Goal: Task Accomplishment & Management: Use online tool/utility

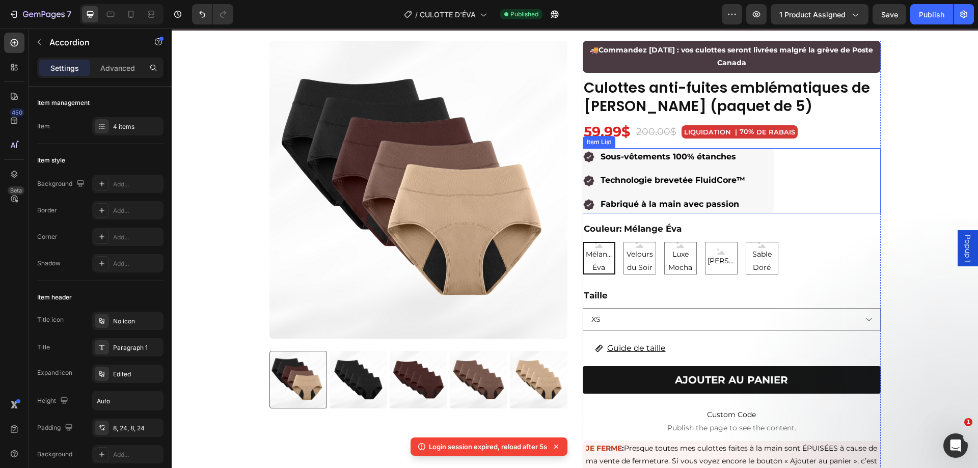
scroll to position [51, 0]
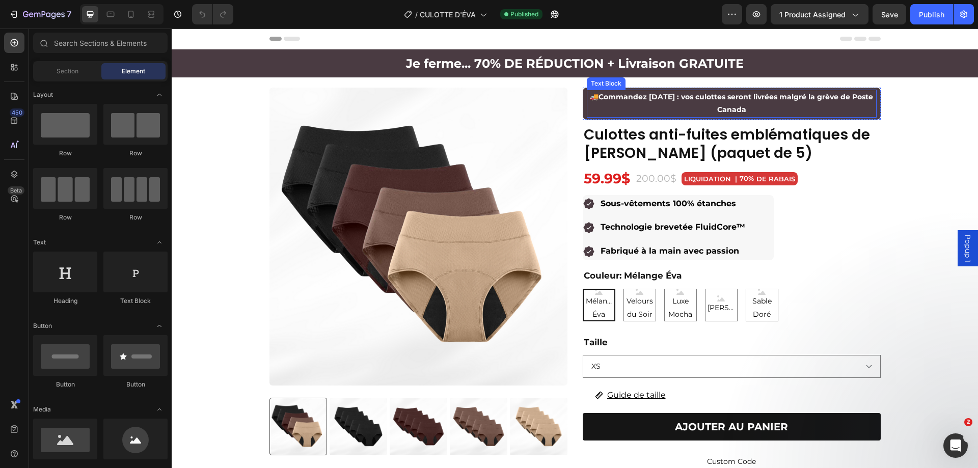
click at [636, 109] on p "🚚 Commandez aujourd’hui : vos culottes seront livrées malgré la grève de Poste …" at bounding box center [732, 103] width 288 height 25
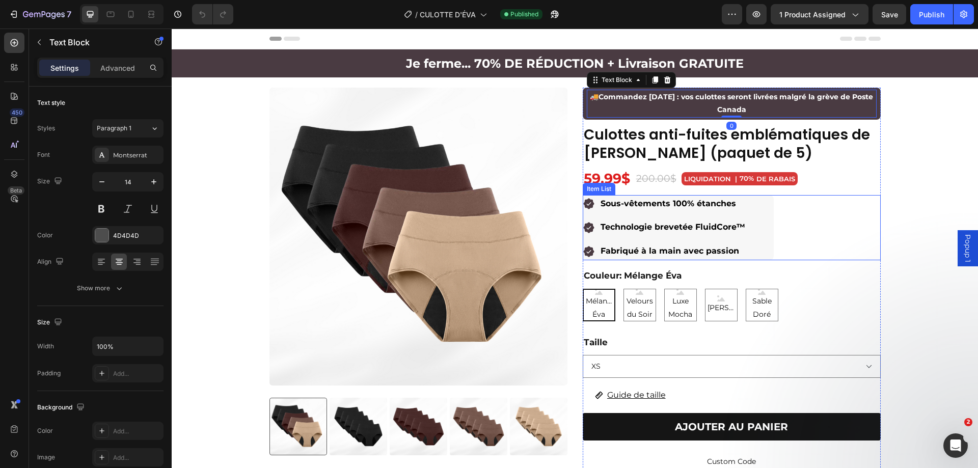
click at [641, 215] on div "Sous-vêtements 100% étanches Technologie brevetée FluidCore™ Fabriqué à la main…" at bounding box center [665, 227] width 164 height 65
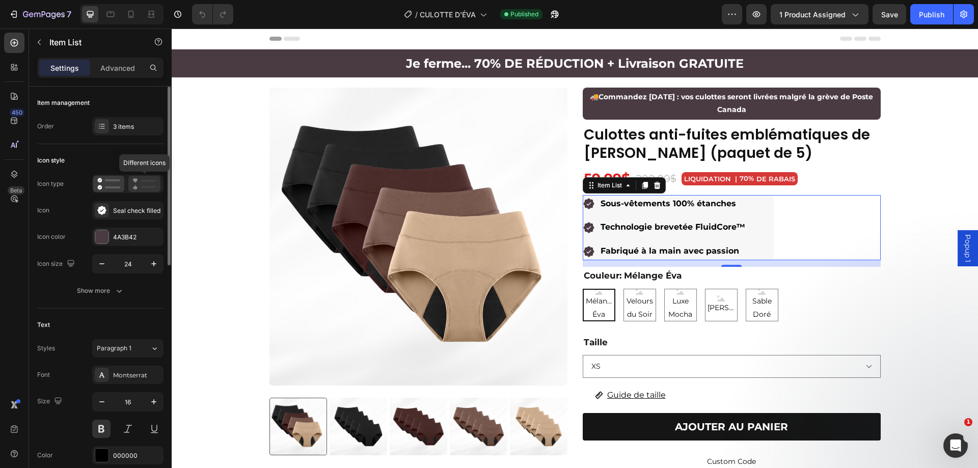
click at [132, 180] on icon at bounding box center [144, 184] width 24 height 12
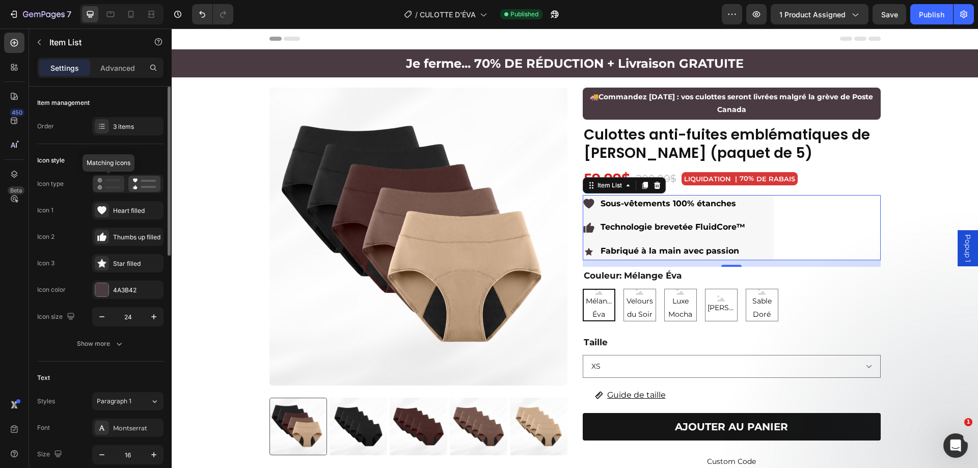
click at [114, 185] on icon at bounding box center [108, 184] width 23 height 12
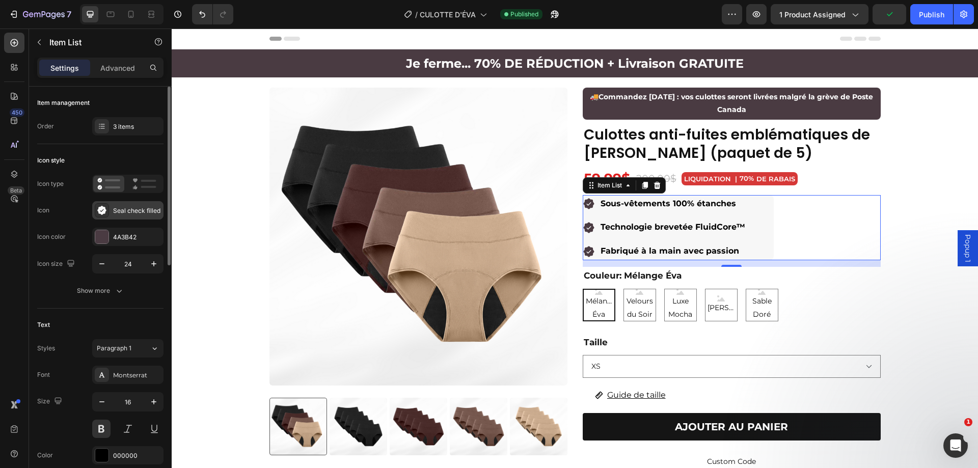
click at [133, 213] on div "Seal check filled" at bounding box center [137, 210] width 48 height 9
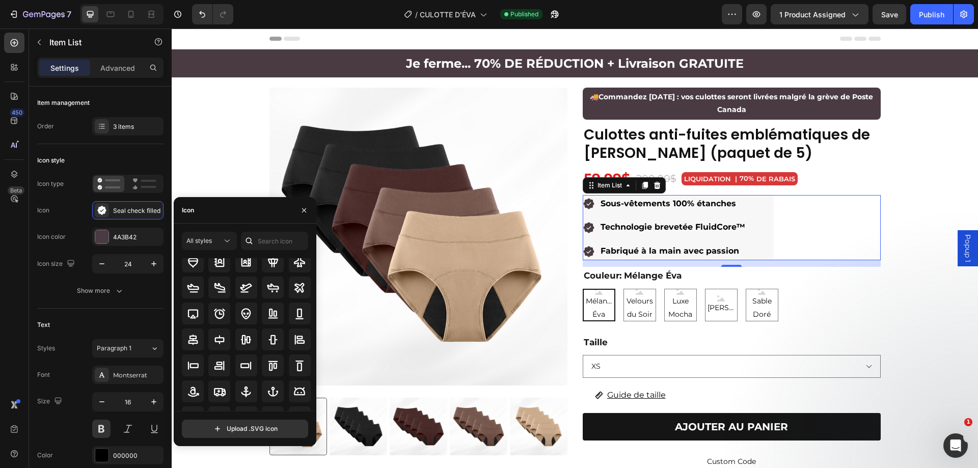
scroll to position [112, 0]
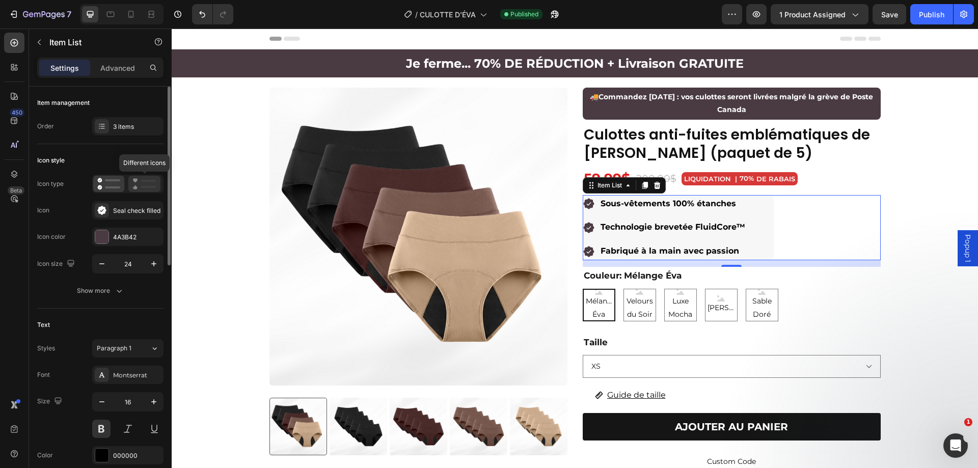
click at [141, 181] on icon at bounding box center [144, 184] width 24 height 12
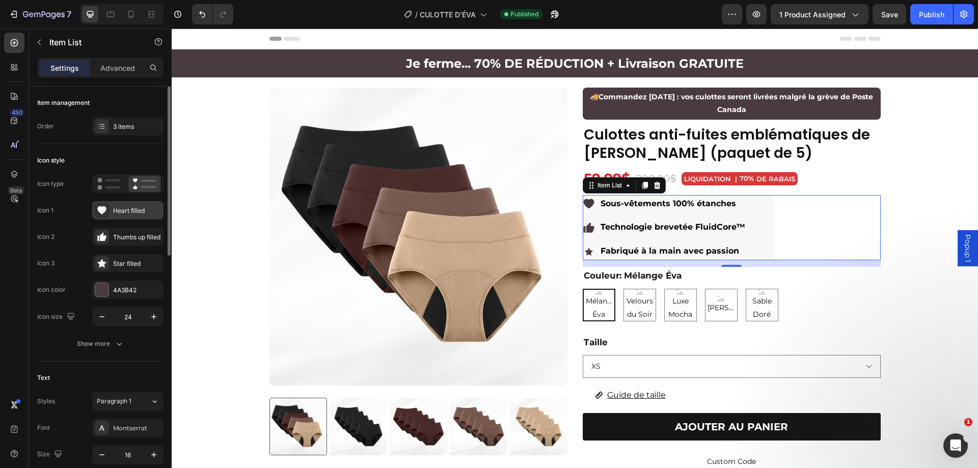
click at [120, 219] on div "Heart filled" at bounding box center [127, 210] width 71 height 18
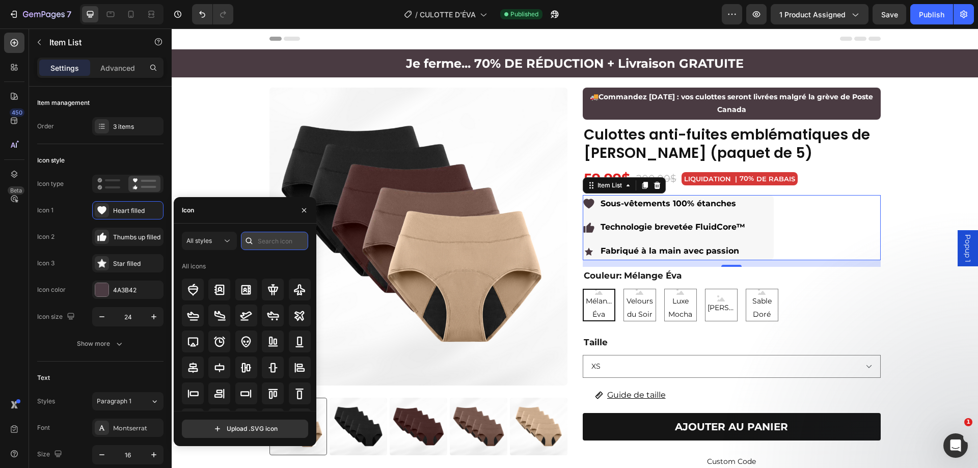
click at [259, 240] on input "text" at bounding box center [274, 241] width 67 height 18
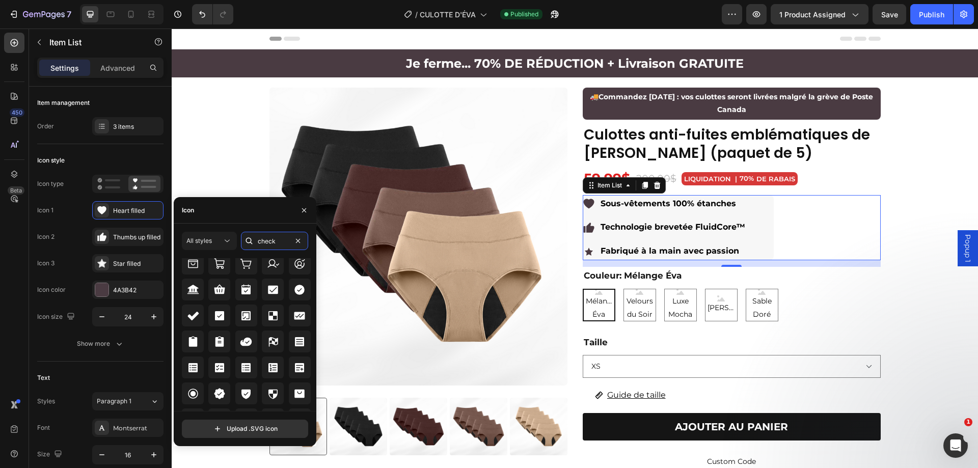
scroll to position [419, 0]
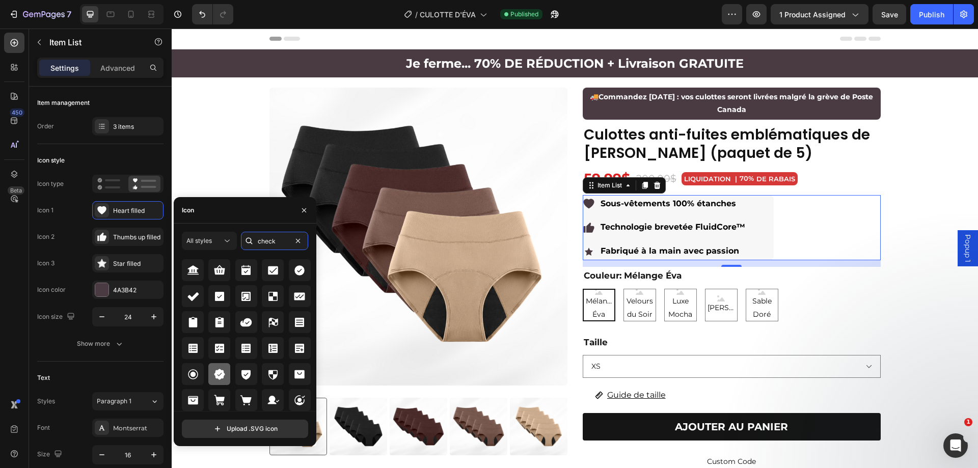
type input "check"
click at [223, 375] on icon at bounding box center [219, 374] width 11 height 11
drag, startPoint x: 120, startPoint y: 210, endPoint x: 153, endPoint y: 212, distance: 33.7
click at [153, 212] on div "Seal check filled" at bounding box center [137, 210] width 48 height 9
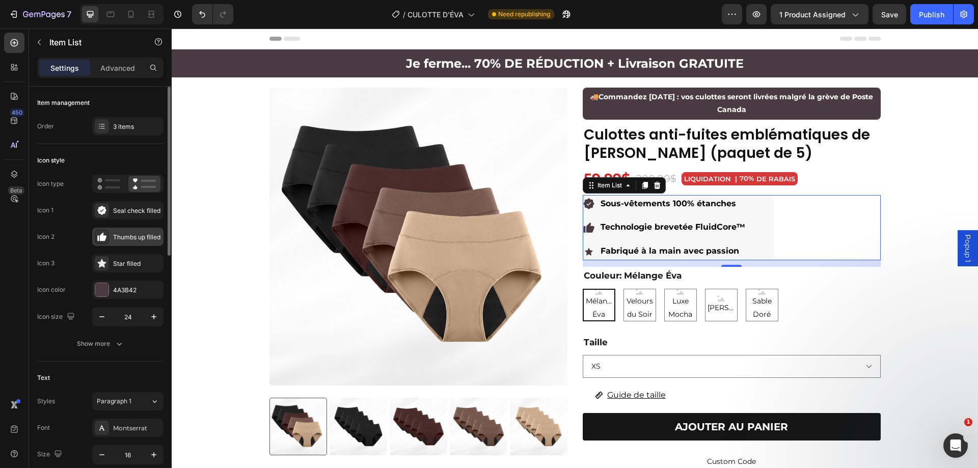
click at [141, 240] on div "Thumbs up filled" at bounding box center [137, 237] width 48 height 9
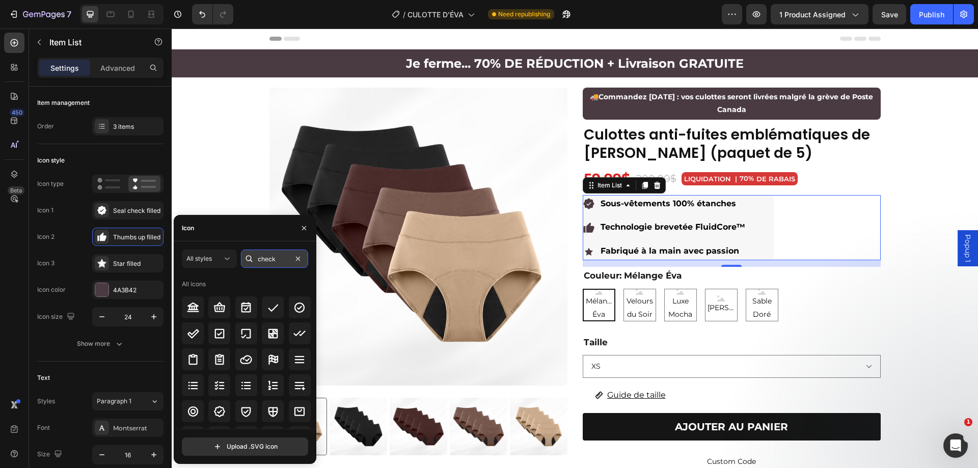
click at [259, 258] on input "check" at bounding box center [274, 259] width 67 height 18
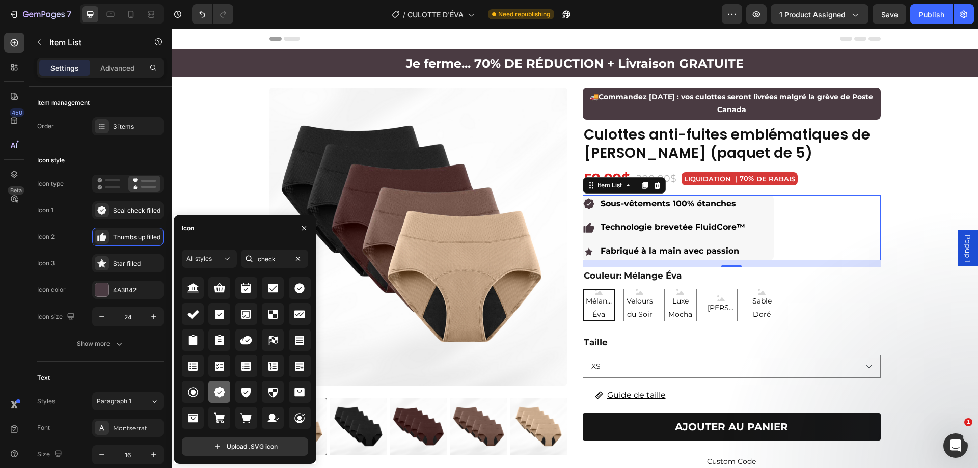
click at [222, 389] on icon at bounding box center [219, 392] width 11 height 11
click at [136, 264] on div "Star filled" at bounding box center [137, 263] width 48 height 9
click at [224, 388] on icon at bounding box center [219, 392] width 12 height 12
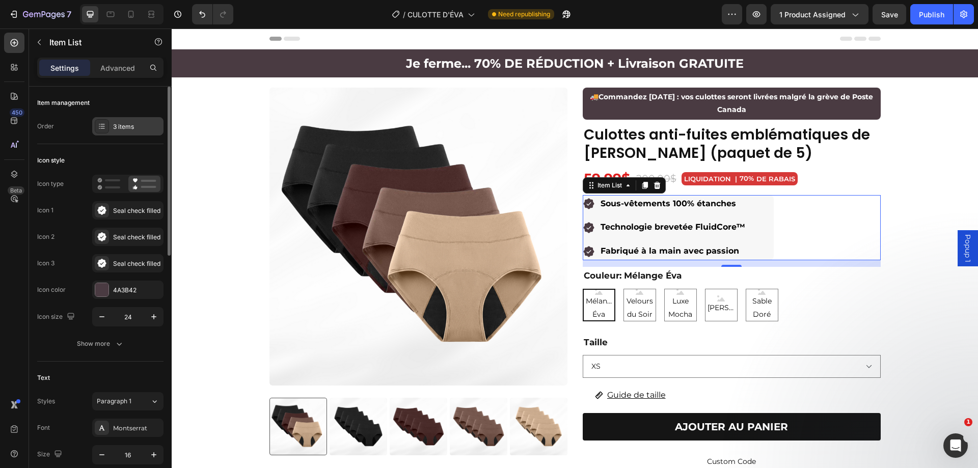
click at [125, 122] on div "3 items" at bounding box center [137, 126] width 48 height 9
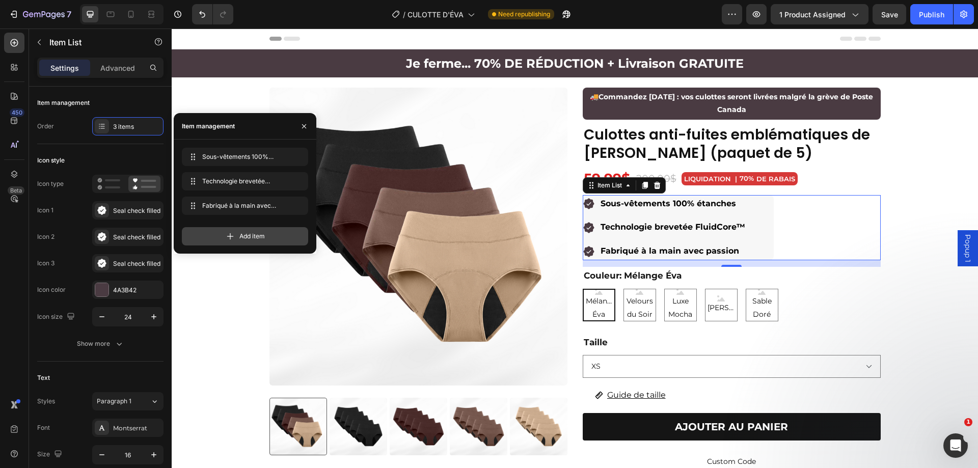
click at [250, 236] on span "Add item" at bounding box center [251, 236] width 25 height 9
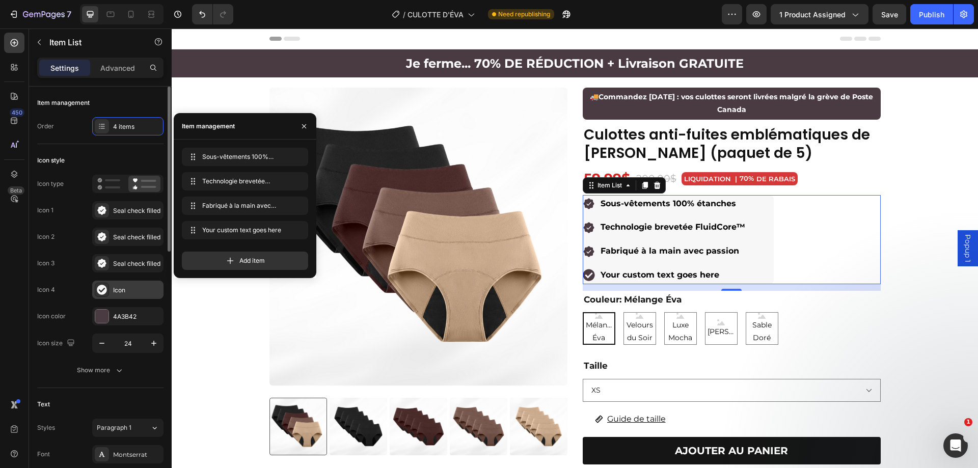
click at [129, 286] on div "Icon" at bounding box center [137, 290] width 48 height 9
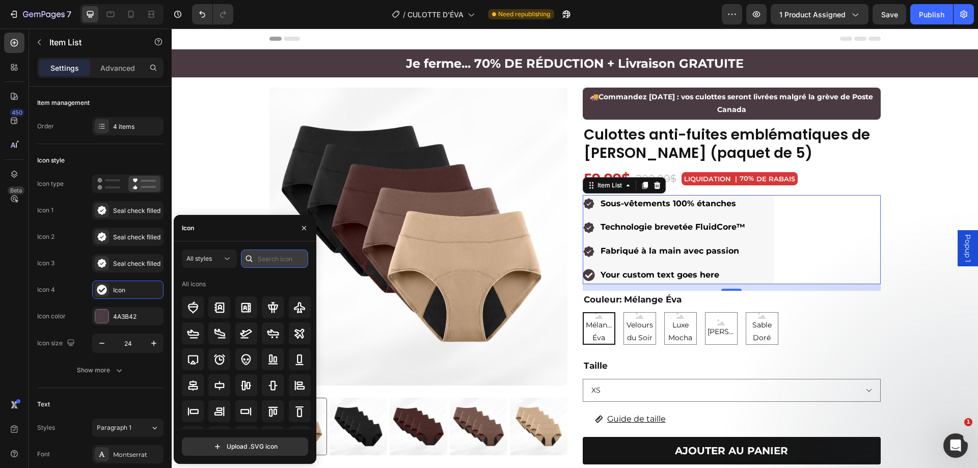
click at [263, 254] on input "text" at bounding box center [274, 259] width 67 height 18
type input "l"
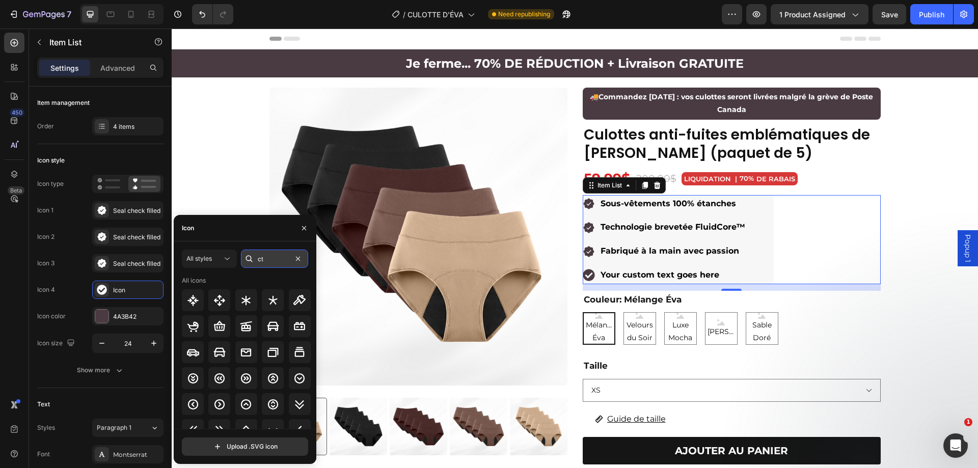
type input "c"
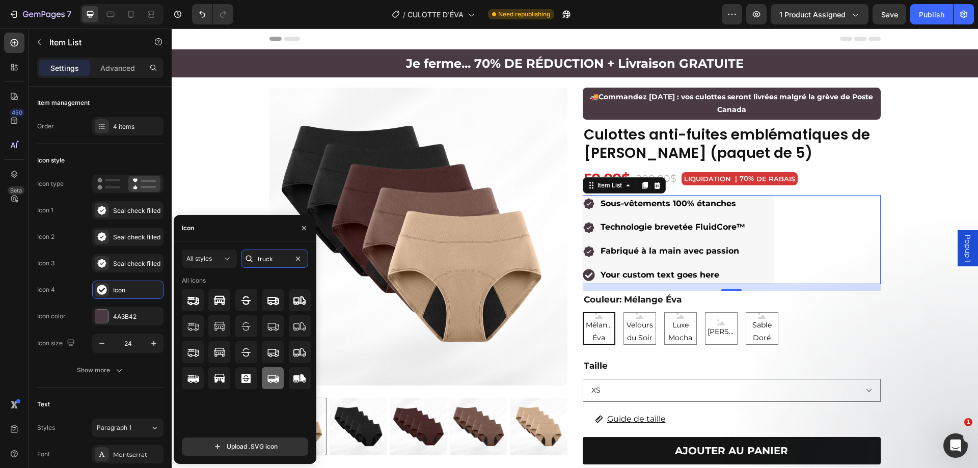
type input "truck"
click at [272, 379] on icon at bounding box center [273, 379] width 12 height 8
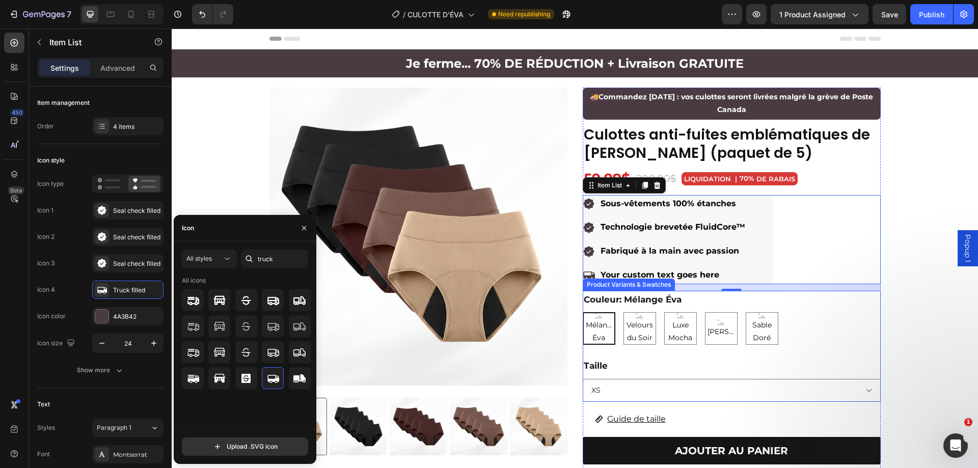
click at [690, 271] on div "Your custom text goes here" at bounding box center [673, 275] width 148 height 18
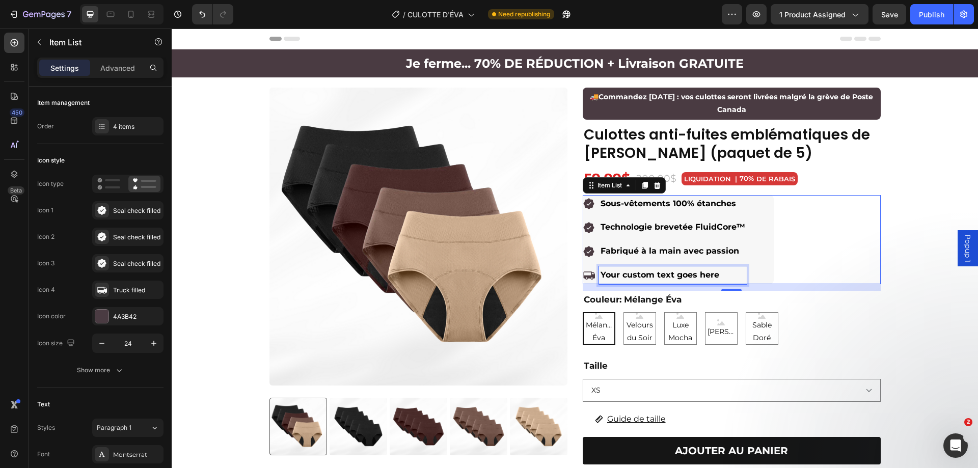
click at [689, 274] on p "Your custom text goes here" at bounding box center [673, 275] width 145 height 15
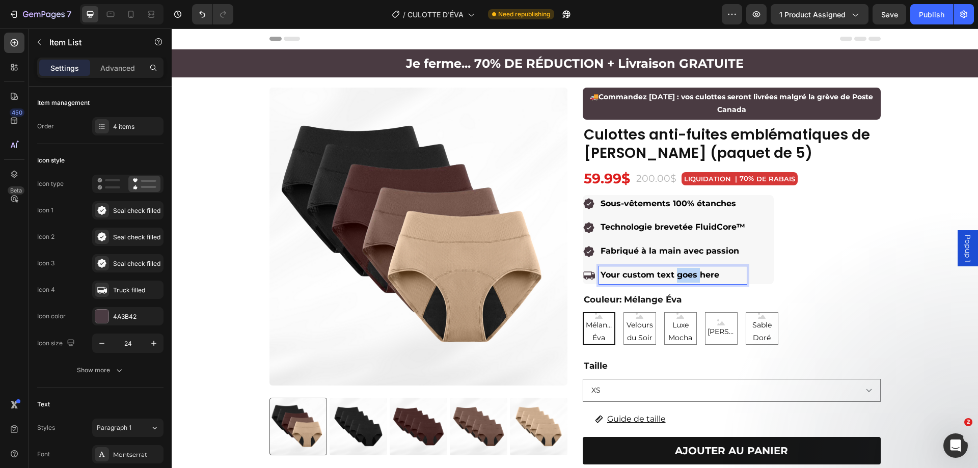
click at [689, 274] on p "Your custom text goes here" at bounding box center [673, 275] width 145 height 15
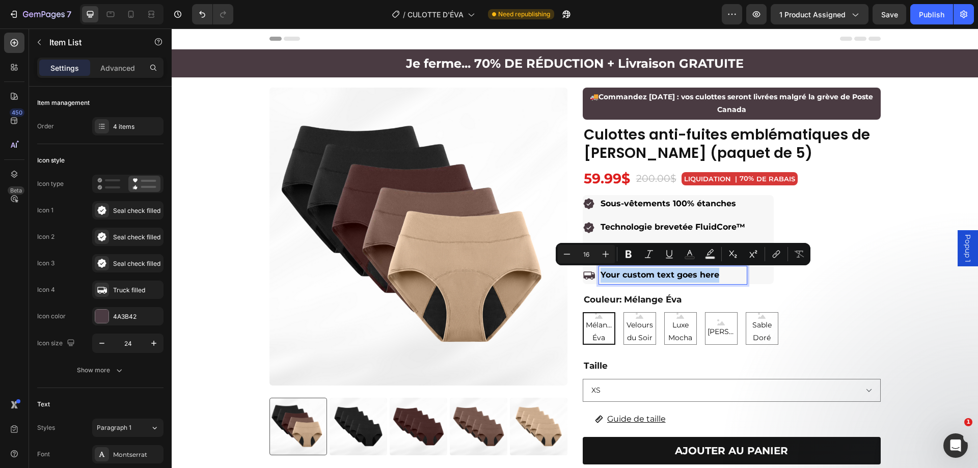
click at [689, 274] on p "Your custom text goes here" at bounding box center [673, 275] width 145 height 15
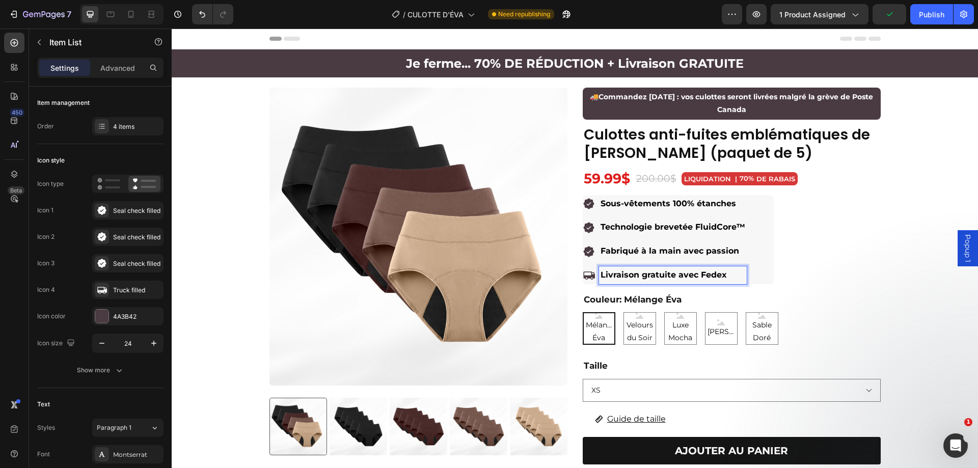
click at [861, 252] on div "Sous-vêtements 100% étanches Technologie brevetée FluidCore™ Fabriqué à la main…" at bounding box center [732, 239] width 298 height 89
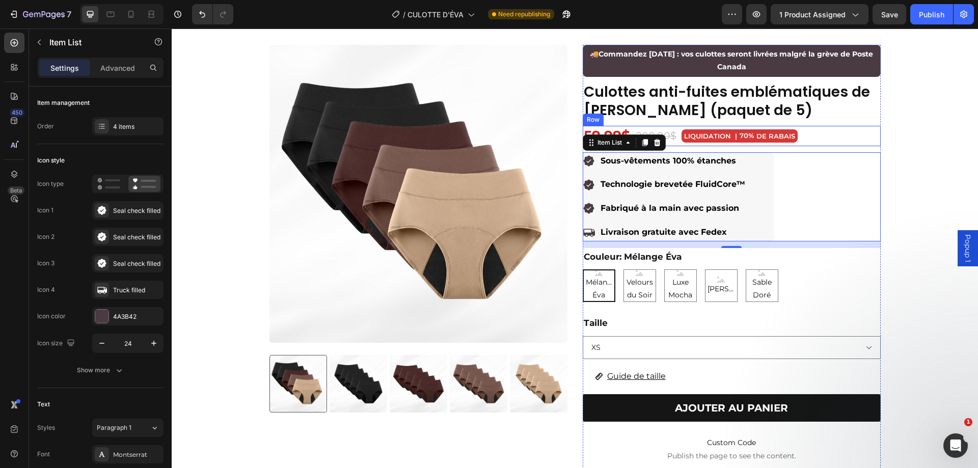
scroll to position [0, 0]
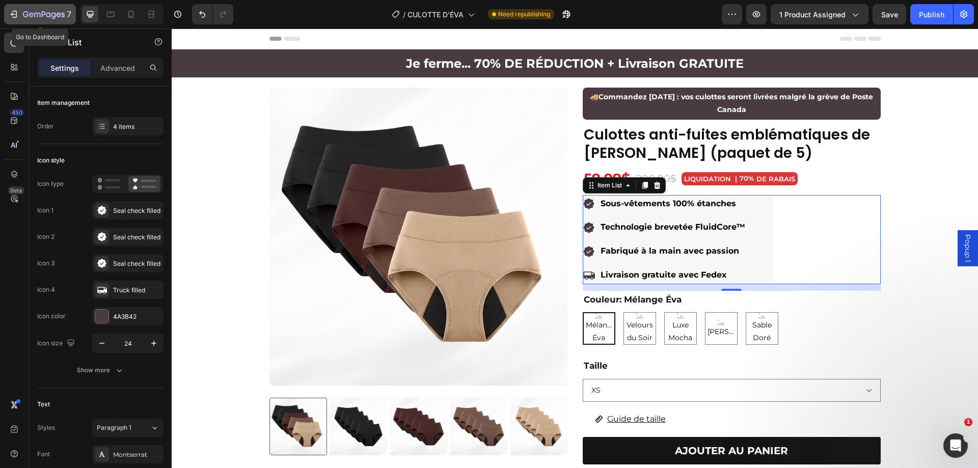
click at [37, 12] on icon "button" at bounding box center [44, 15] width 42 height 9
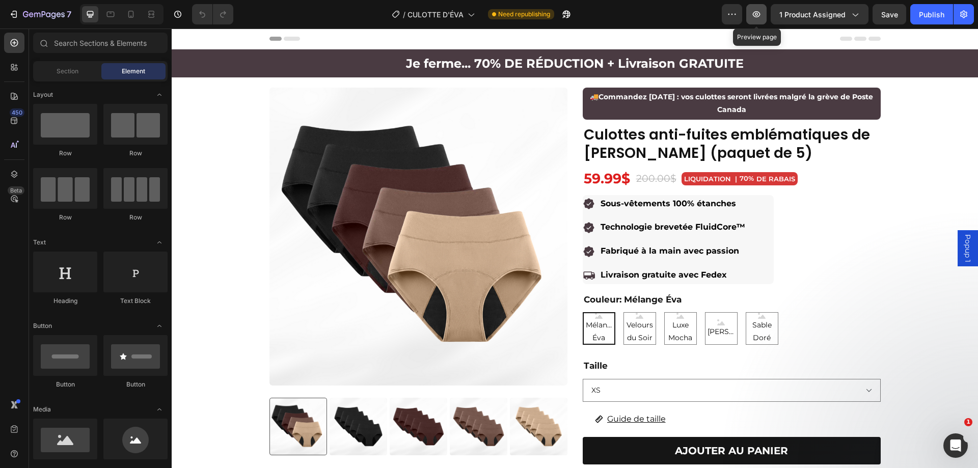
click at [761, 14] on icon "button" at bounding box center [757, 14] width 8 height 6
click at [721, 265] on div "Sous-vêtements 100% étanches Technologie brevetée FluidCore™ Fabriqué à la main…" at bounding box center [665, 239] width 164 height 89
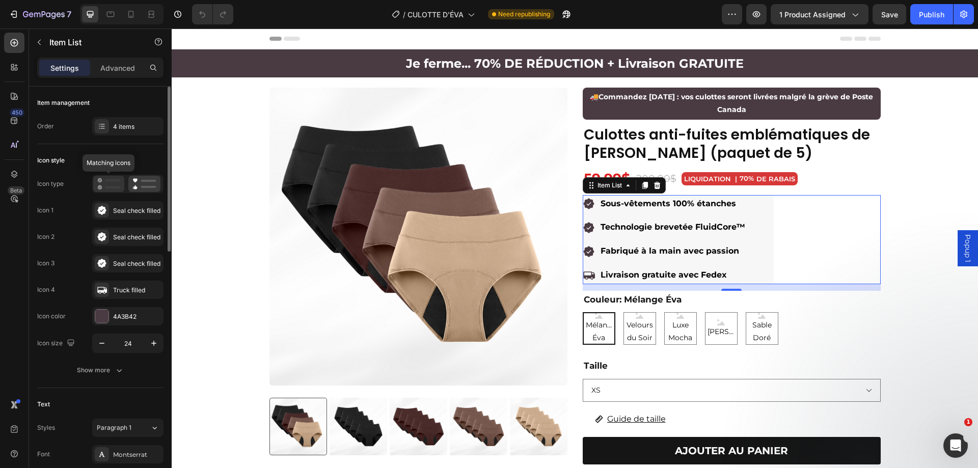
click at [105, 186] on icon at bounding box center [108, 184] width 23 height 12
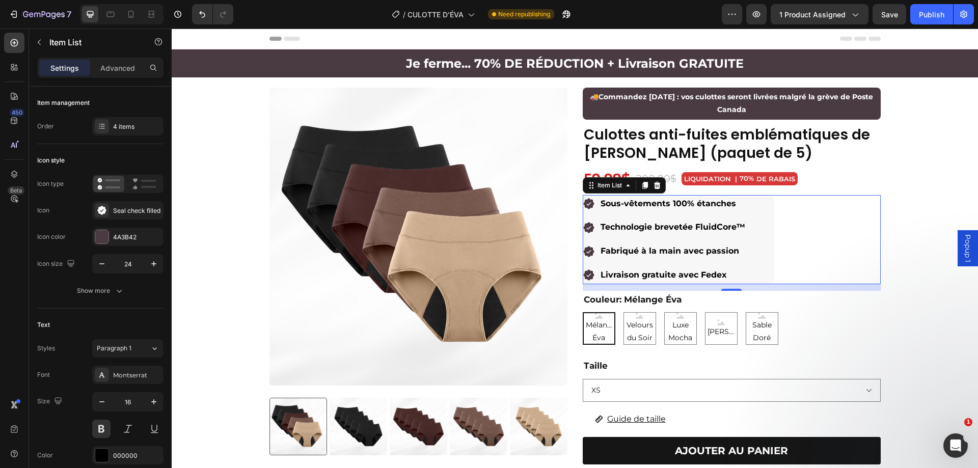
click at [623, 265] on div "Sous-vêtements 100% étanches Technologie brevetée FluidCore™ Fabriqué à la main…" at bounding box center [665, 239] width 164 height 89
click at [122, 124] on div "4 items" at bounding box center [137, 126] width 48 height 9
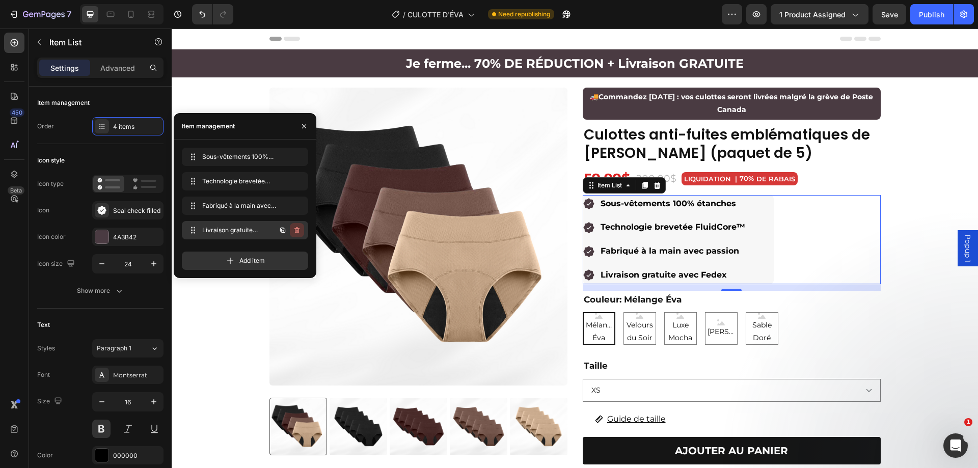
click at [300, 231] on icon "button" at bounding box center [297, 230] width 8 height 8
click at [296, 230] on div "Delete" at bounding box center [290, 230] width 19 height 9
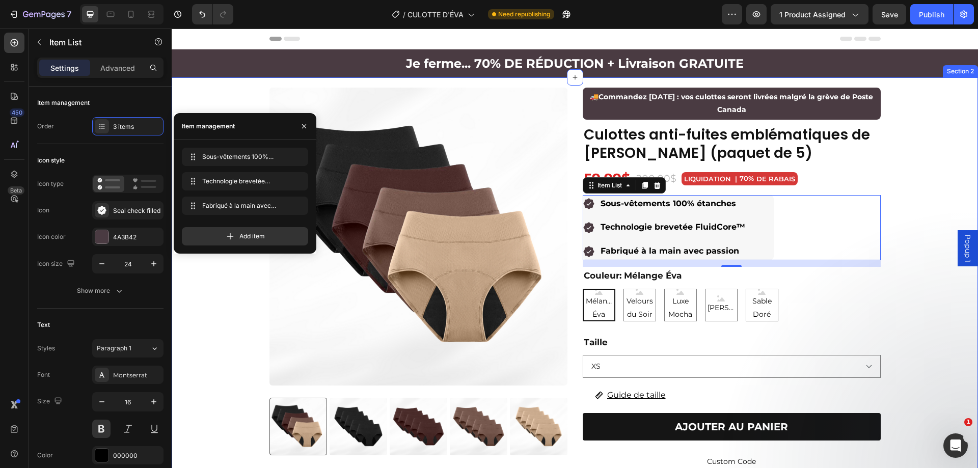
click at [915, 263] on div "Product Images 🚚 Commandes passées [DATE] : ne seront pas affectées par la grèv…" at bounding box center [575, 384] width 806 height 592
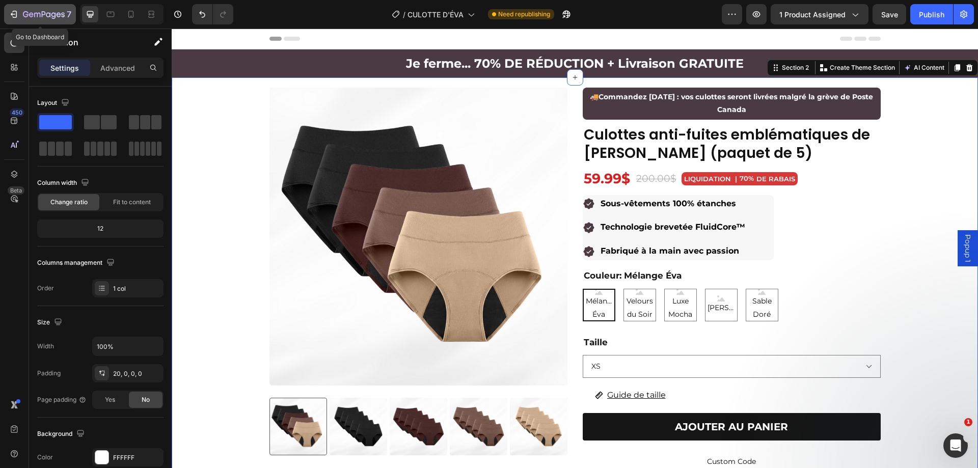
click at [52, 12] on icon "button" at bounding box center [44, 15] width 42 height 9
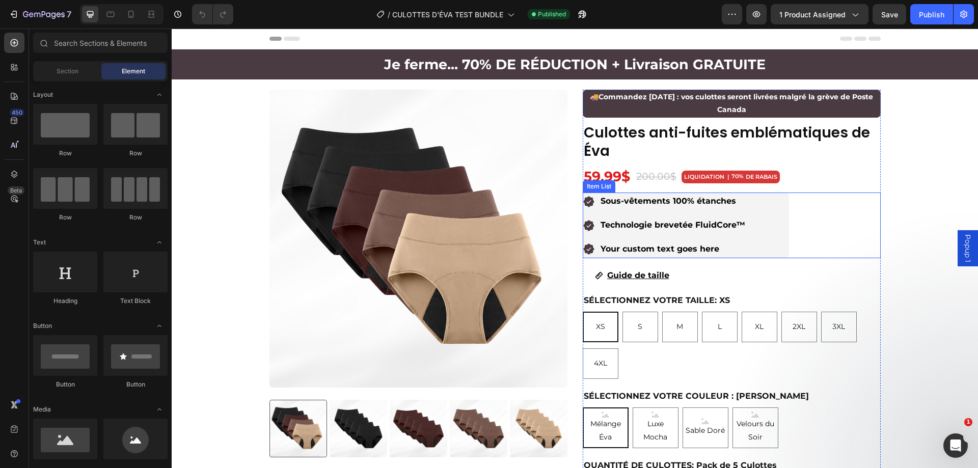
click at [667, 244] on p "Your custom text goes here" at bounding box center [673, 249] width 145 height 15
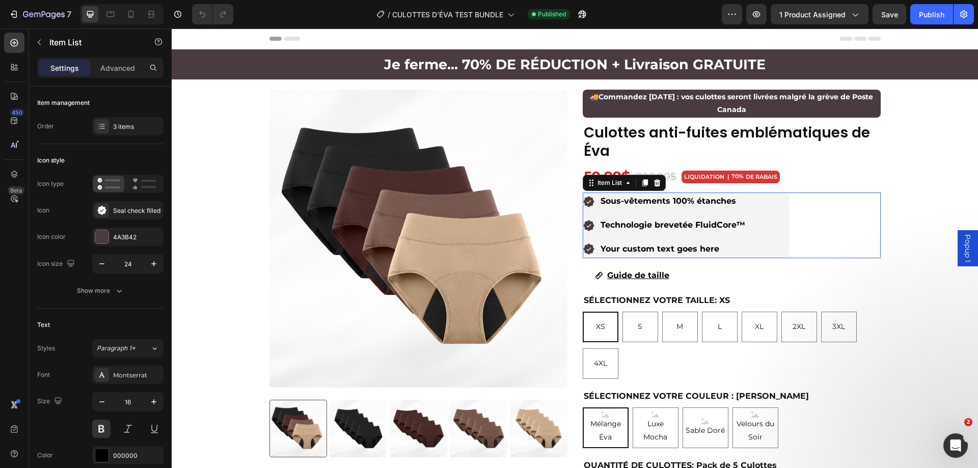
click at [667, 245] on p "Your custom text goes here" at bounding box center [673, 249] width 145 height 15
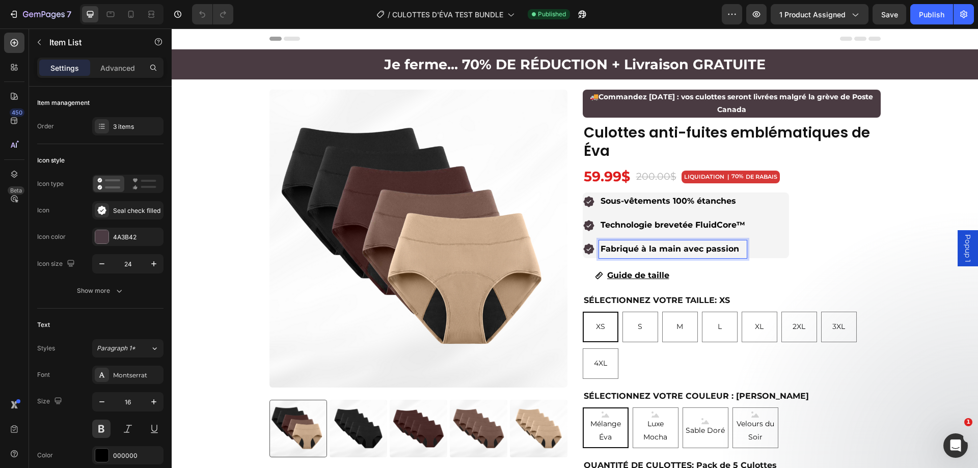
click at [892, 187] on div "Product Images 🚚 Commandez aujourd’hui : vos culottes seront livrées malgré la …" at bounding box center [575, 431] width 806 height 683
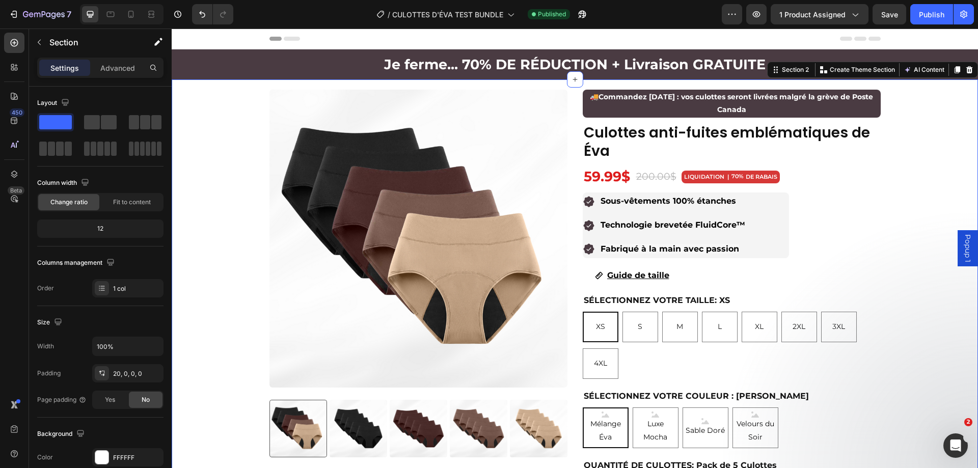
click at [888, 166] on div "Product Images 🚚 Commandez aujourd’hui : vos culottes seront livrées malgré la …" at bounding box center [575, 431] width 806 height 683
click at [891, 17] on span "Save" at bounding box center [889, 14] width 17 height 9
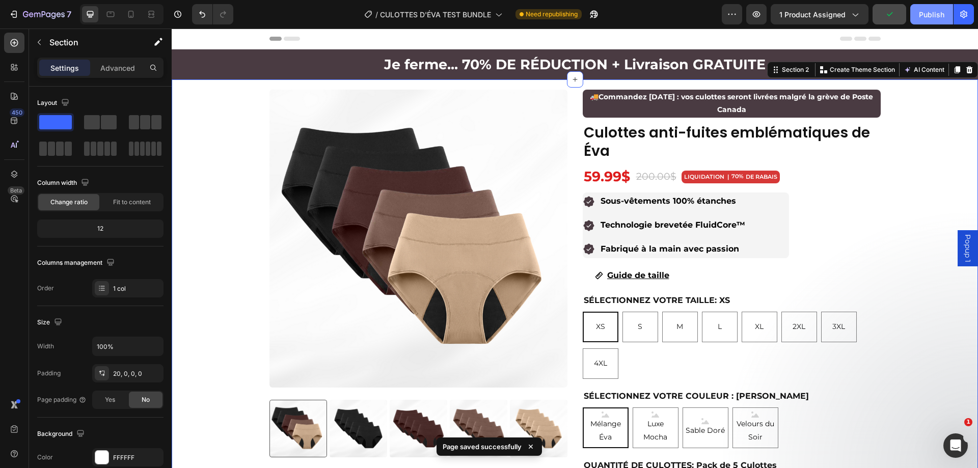
click at [916, 15] on button "Publish" at bounding box center [931, 14] width 43 height 20
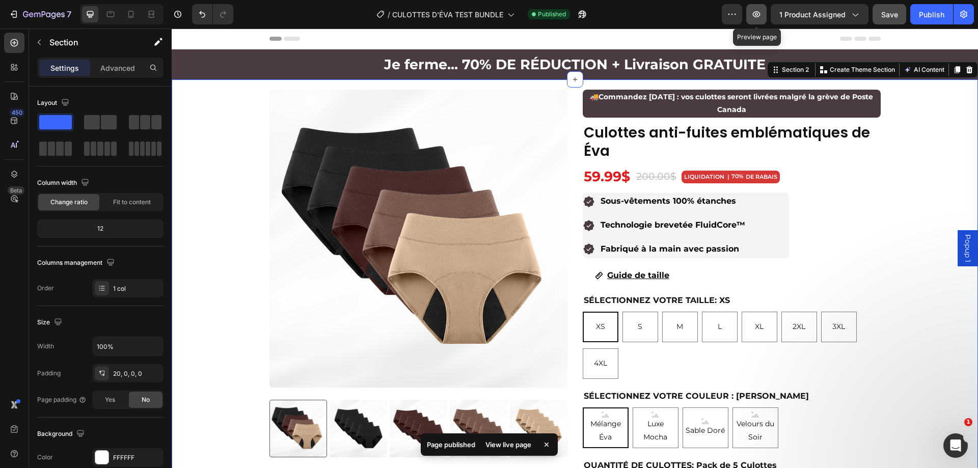
click at [761, 12] on icon "button" at bounding box center [756, 14] width 10 height 10
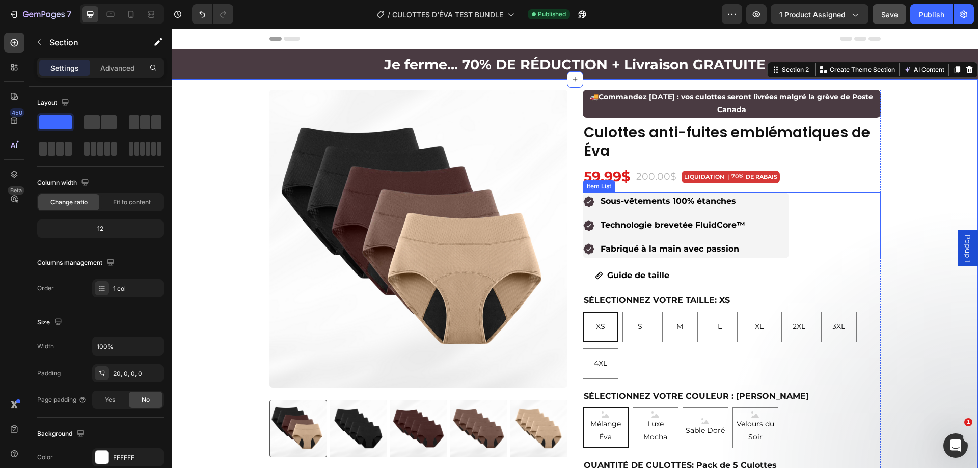
click at [703, 250] on strong "Fabriqué à la main avec passion" at bounding box center [670, 249] width 139 height 10
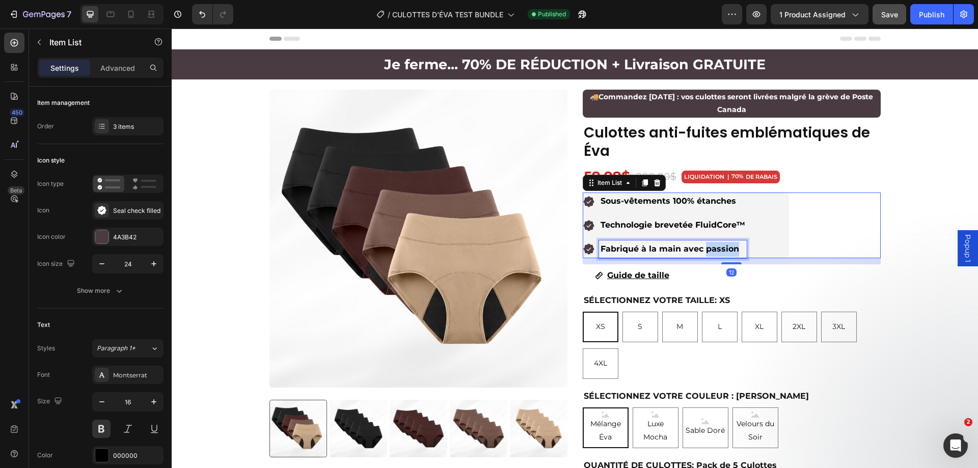
click at [706, 250] on strong "Fabriqué à la main avec passion" at bounding box center [670, 249] width 139 height 10
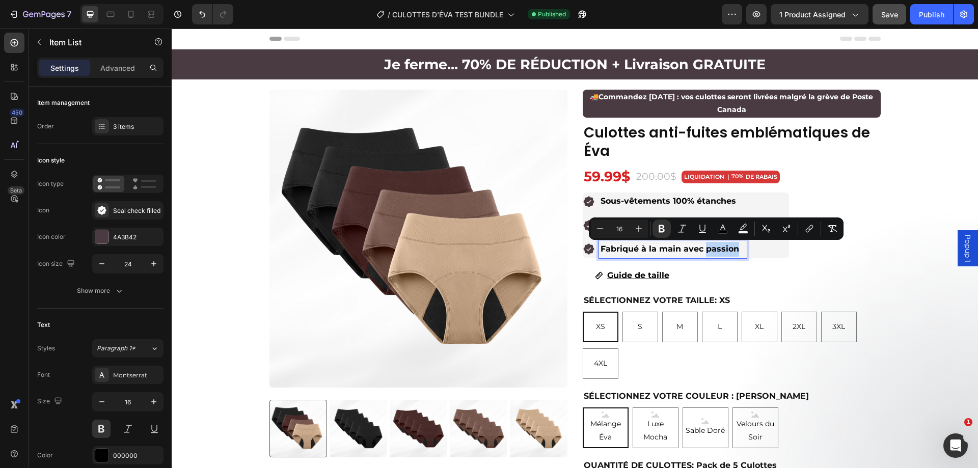
click at [704, 247] on strong "Fabriqué à la main avec passion" at bounding box center [670, 249] width 139 height 10
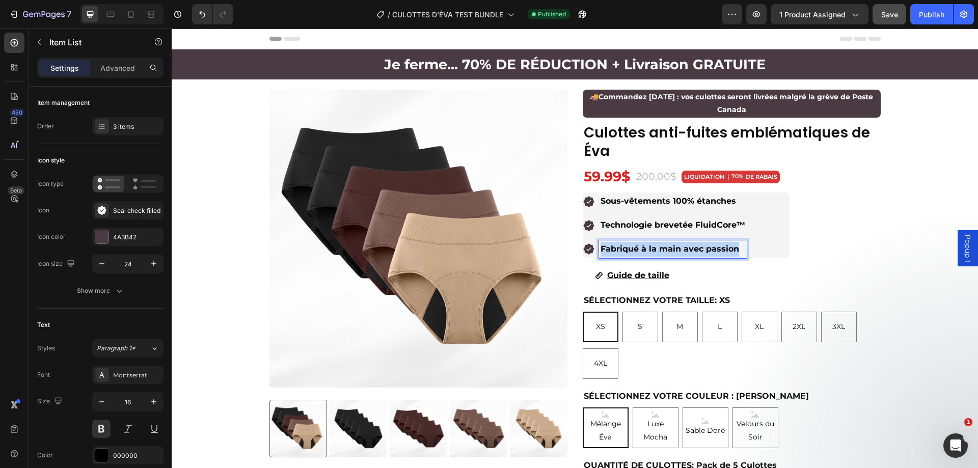
click at [704, 247] on strong "Fabriqué à la main avec passion" at bounding box center [670, 249] width 139 height 10
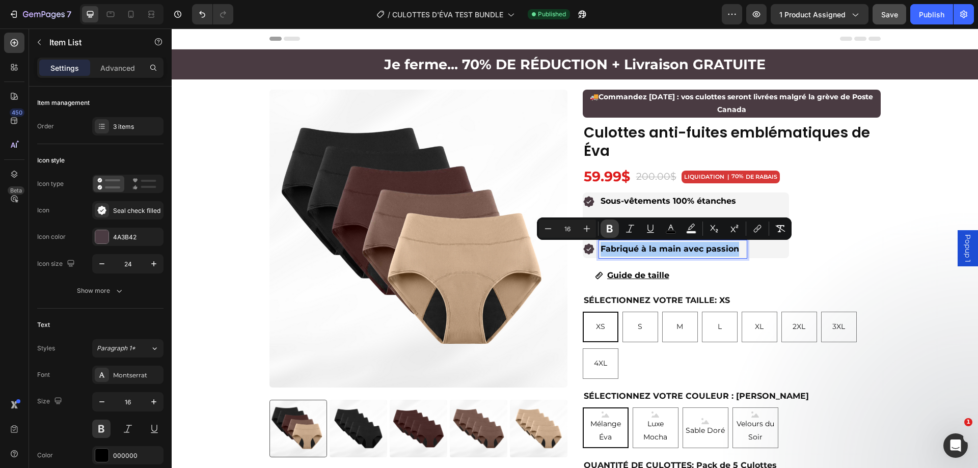
click at [613, 228] on icon "Editor contextual toolbar" at bounding box center [610, 229] width 10 height 10
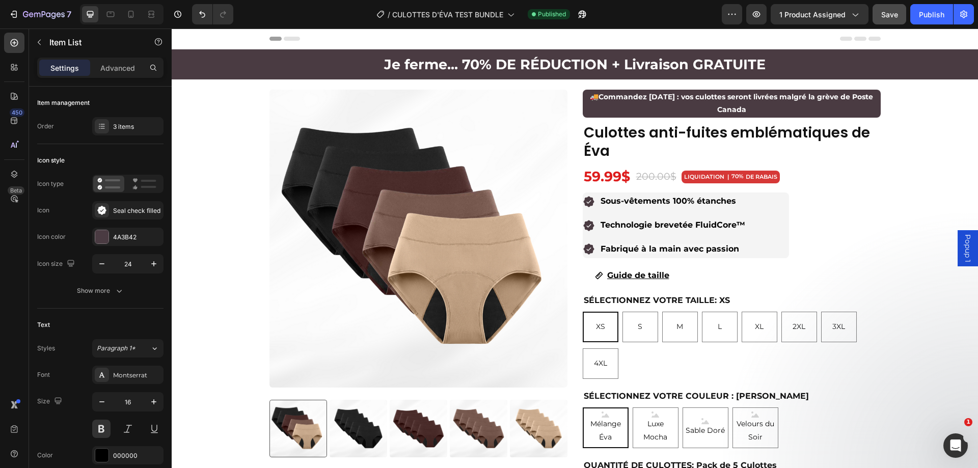
click at [626, 247] on span "Fabriqué à la main avec passion" at bounding box center [670, 249] width 139 height 10
click at [617, 246] on span "Fabriqué à la main avec passion" at bounding box center [670, 249] width 139 height 10
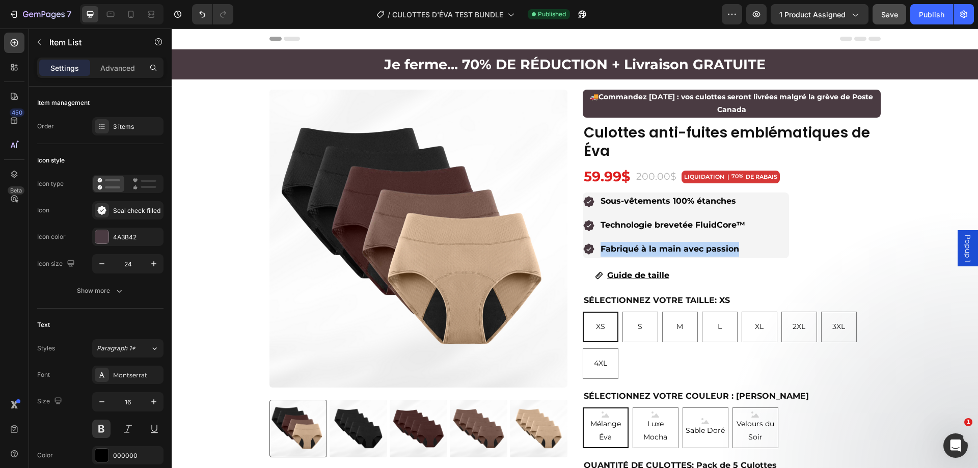
click at [617, 246] on span "Fabriqué à la main avec passion" at bounding box center [670, 249] width 139 height 10
drag, startPoint x: 632, startPoint y: 248, endPoint x: 635, endPoint y: 259, distance: 12.1
click at [633, 253] on span "Fabriqué à la main avec passion" at bounding box center [670, 249] width 139 height 10
click at [867, 258] on div "Sous-vêtements 100% étanches Technologie brevetée FluidCore™ Fabriqué à la main…" at bounding box center [732, 225] width 298 height 65
click at [688, 233] on div "Technologie brevetée FluidCore™" at bounding box center [673, 226] width 148 height 18
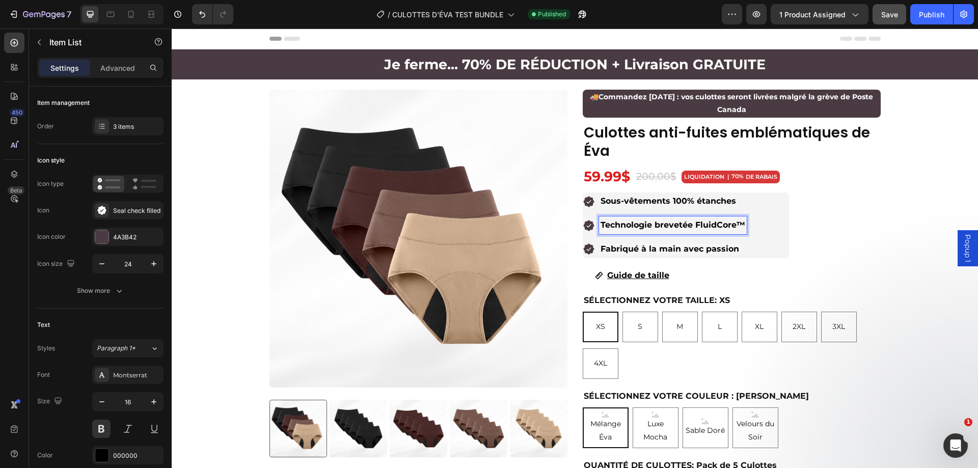
click at [688, 227] on p "Technologie brevetée FluidCore™" at bounding box center [673, 225] width 145 height 15
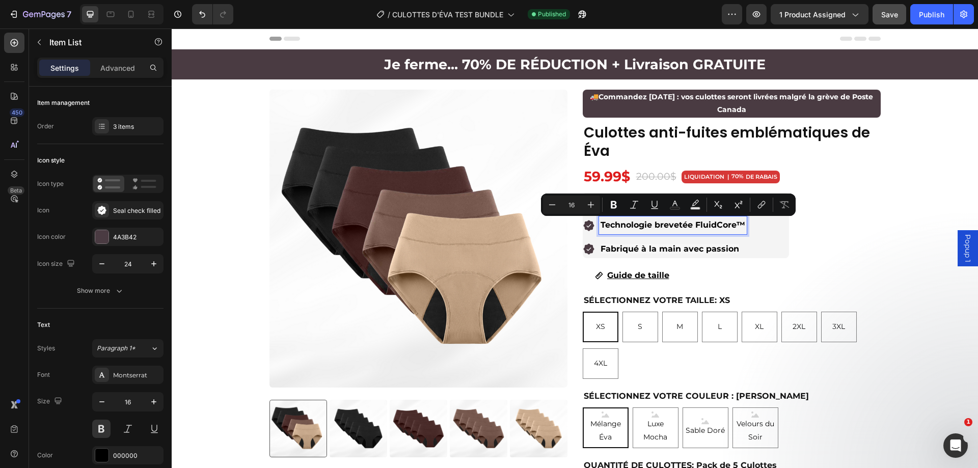
click at [678, 246] on span "Fabriqué à la main avec passion" at bounding box center [670, 249] width 139 height 10
click at [677, 246] on span "Fabriqué à la main avec passion" at bounding box center [670, 249] width 139 height 10
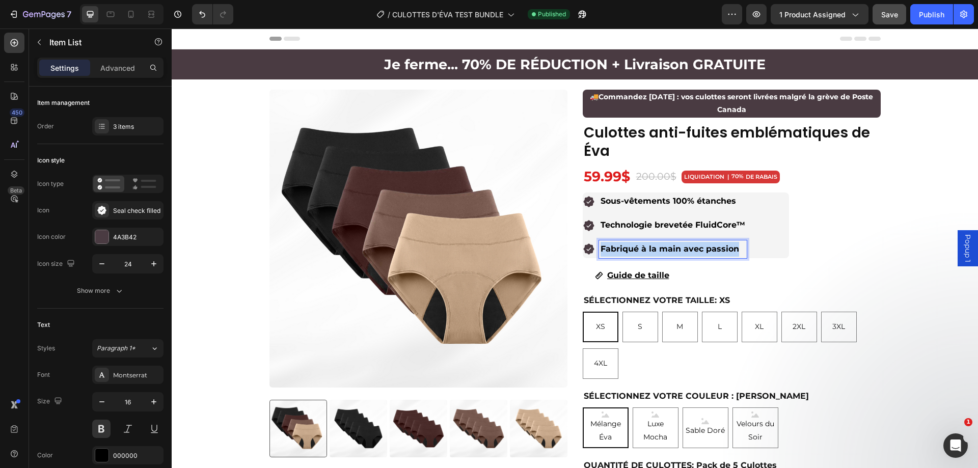
click at [677, 246] on span "Fabriqué à la main avec passion" at bounding box center [670, 249] width 139 height 10
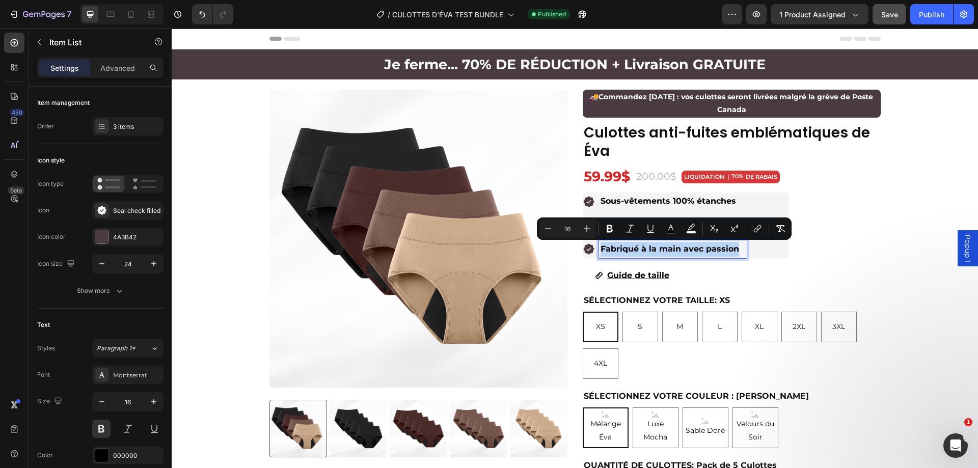
click at [880, 197] on div "Product Images 🚚 Commandez aujourd’hui : vos culottes seront livrées malgré la …" at bounding box center [575, 431] width 806 height 683
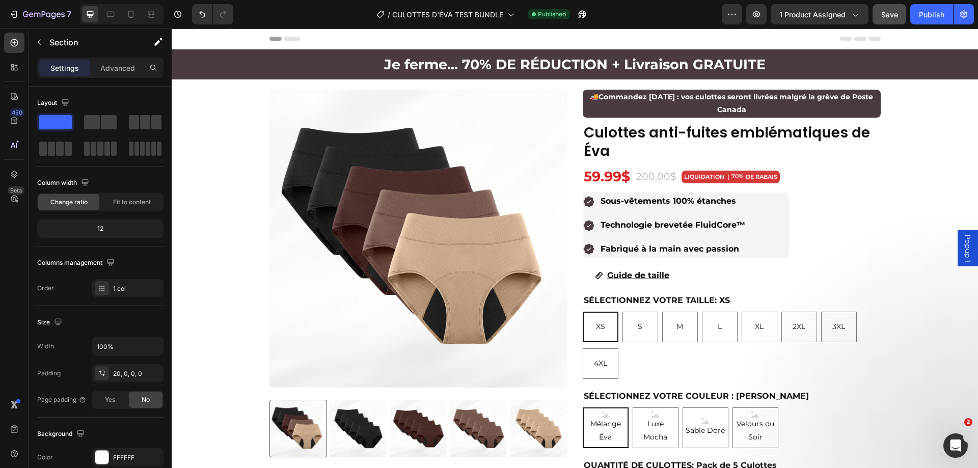
click at [887, 30] on div "Header" at bounding box center [575, 39] width 806 height 21
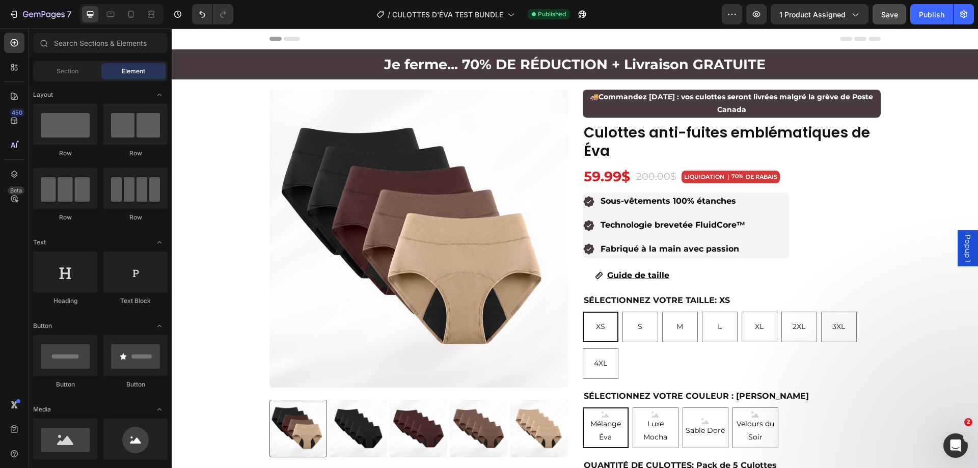
click at [888, 19] on div "Save" at bounding box center [889, 14] width 17 height 11
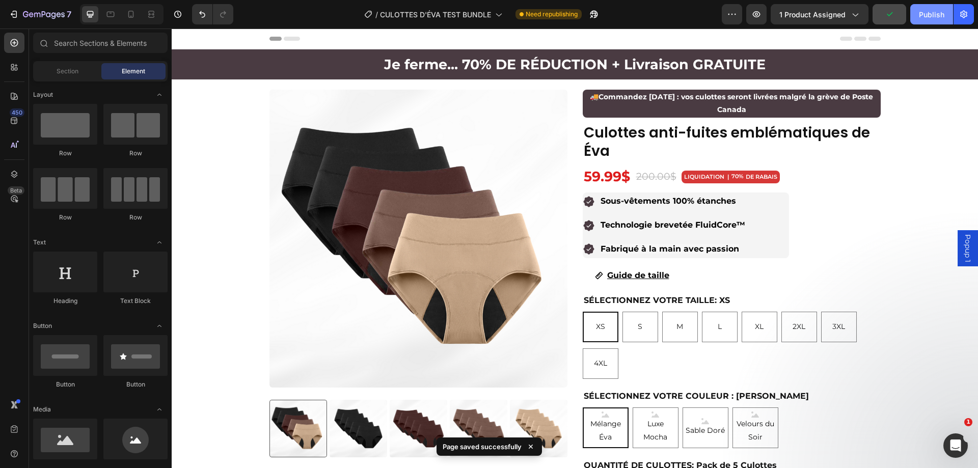
click at [919, 17] on button "Publish" at bounding box center [931, 14] width 43 height 20
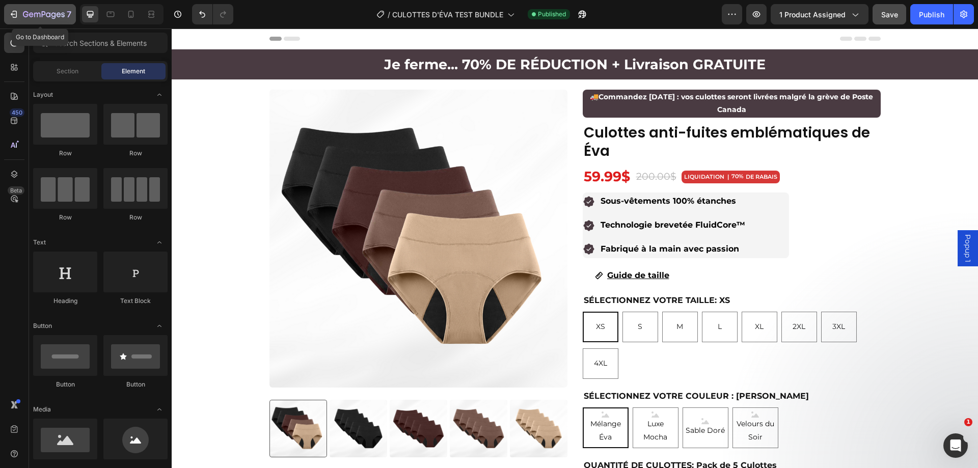
click at [62, 15] on icon "button" at bounding box center [63, 14] width 4 height 5
